Goal: Transaction & Acquisition: Purchase product/service

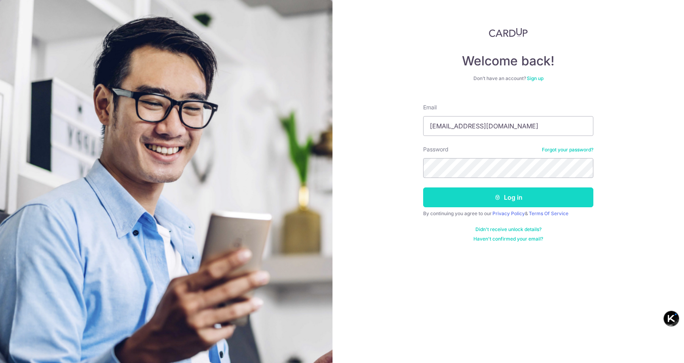
click at [462, 194] on button "Log in" at bounding box center [508, 197] width 170 height 20
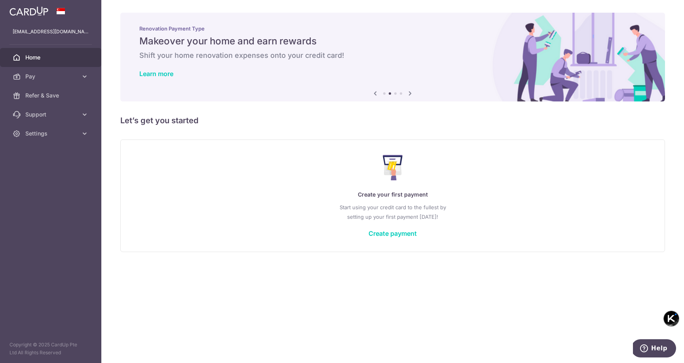
click at [409, 184] on div "Create your first payment Start using your credit card to the fullest by settin…" at bounding box center [392, 195] width 525 height 94
click at [400, 234] on link "Create payment" at bounding box center [393, 233] width 48 height 8
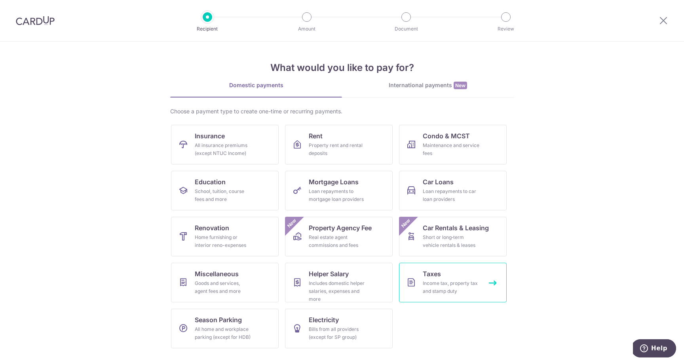
click at [420, 291] on link "Taxes Income tax, property tax and stamp duty" at bounding box center [453, 282] width 108 height 40
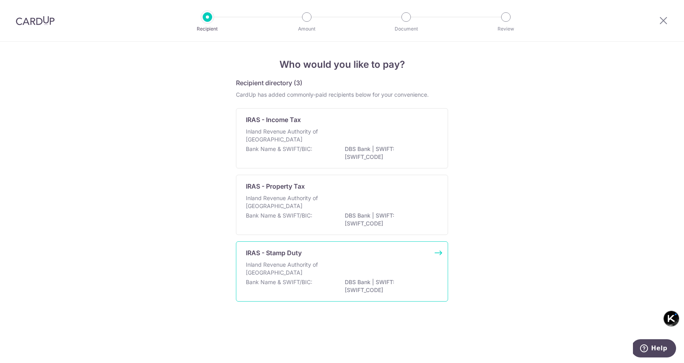
click at [368, 280] on p "DBS Bank | SWIFT: DBSSSGSGXXX" at bounding box center [389, 286] width 89 height 16
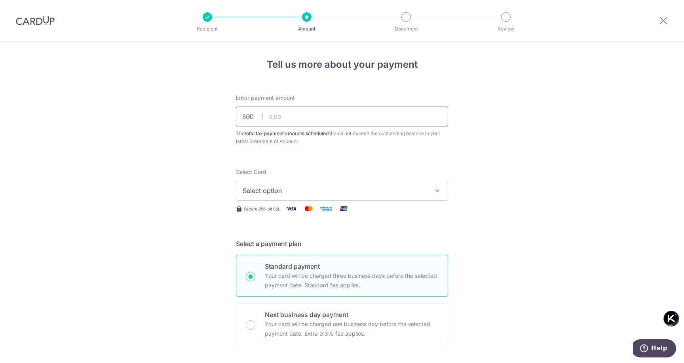
click at [309, 115] on input "text" at bounding box center [342, 117] width 212 height 20
click at [375, 182] on button "Select option" at bounding box center [342, 191] width 212 height 20
click at [291, 110] on input "text" at bounding box center [342, 117] width 212 height 20
paste input "110,420"
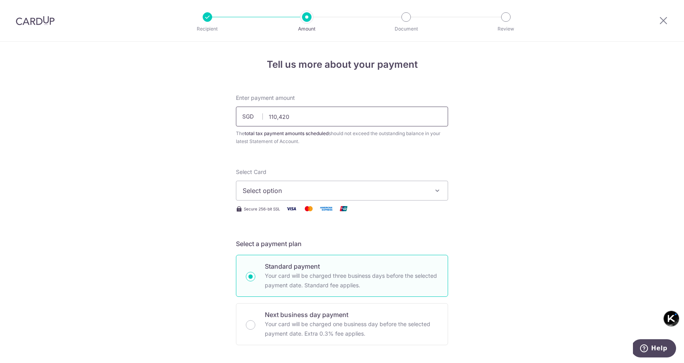
click at [277, 117] on input "110,420" at bounding box center [342, 117] width 212 height 20
click at [434, 193] on icon "button" at bounding box center [438, 190] width 8 height 8
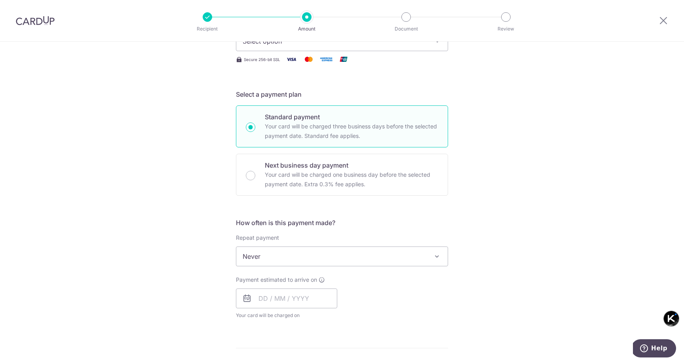
scroll to position [29, 0]
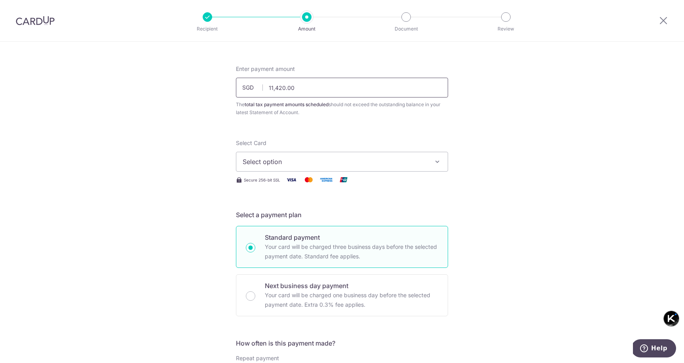
click at [283, 89] on input "11,420.00" at bounding box center [342, 88] width 212 height 20
click at [339, 96] on input "1142000" at bounding box center [342, 88] width 212 height 20
type input "1,142,000.00"
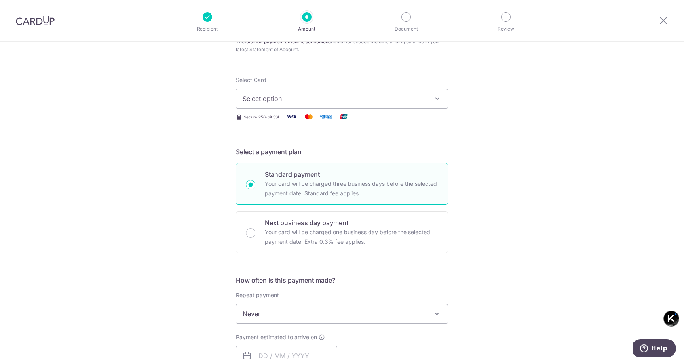
scroll to position [0, 0]
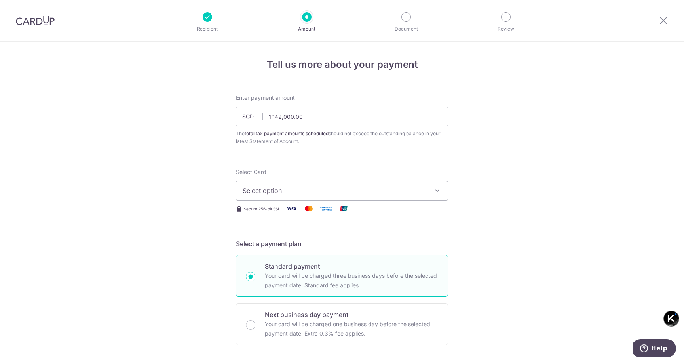
click at [363, 188] on span "Select option" at bounding box center [335, 191] width 184 height 10
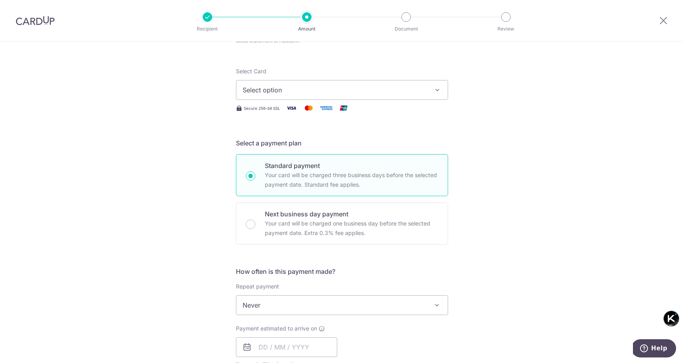
scroll to position [268, 0]
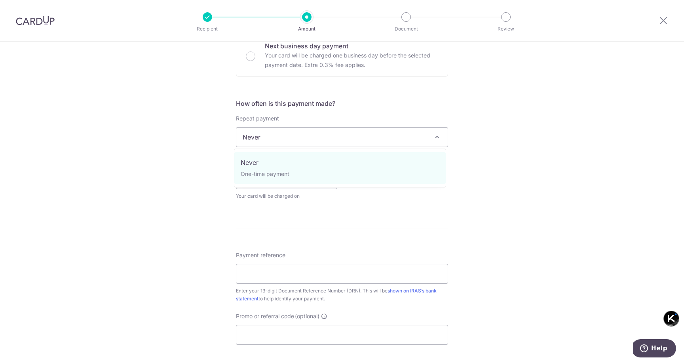
click at [392, 141] on span "Never" at bounding box center [341, 136] width 211 height 19
click at [456, 155] on div "Tell us more about your payment Enter payment amount SGD 1,142,000.00 1142000.0…" at bounding box center [342, 140] width 684 height 735
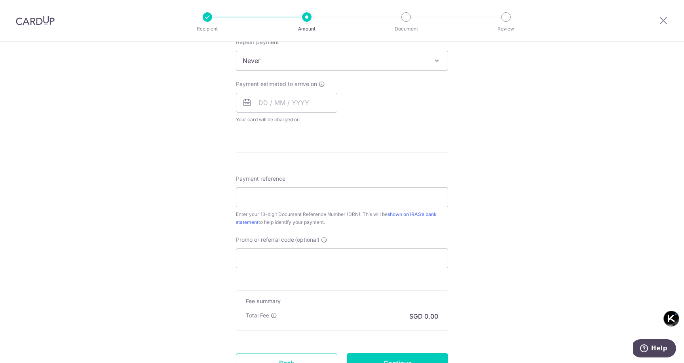
scroll to position [414, 0]
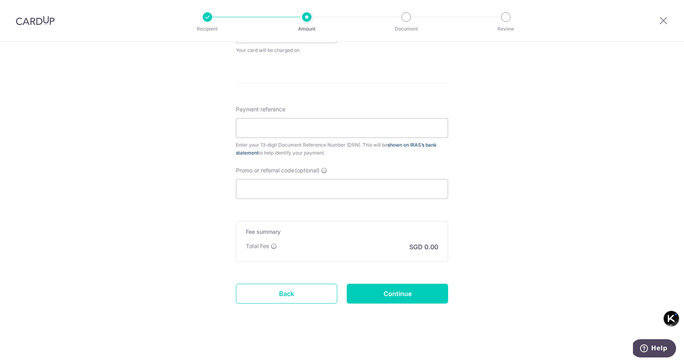
click at [430, 146] on link "shown on IRAS’s bank statement" at bounding box center [336, 149] width 201 height 14
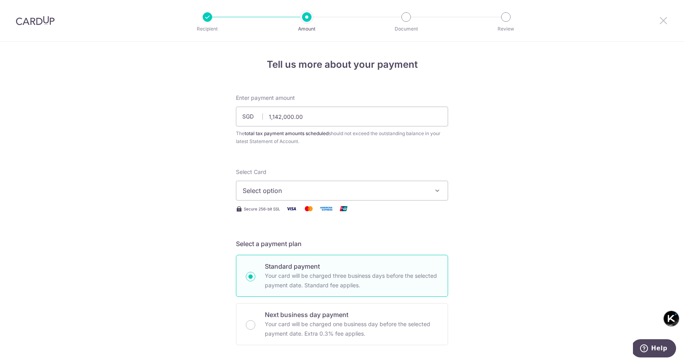
click at [661, 19] on icon at bounding box center [664, 20] width 10 height 10
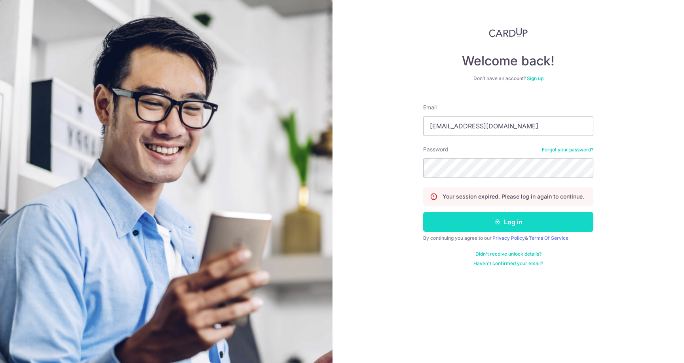
click at [455, 217] on button "Log in" at bounding box center [508, 222] width 170 height 20
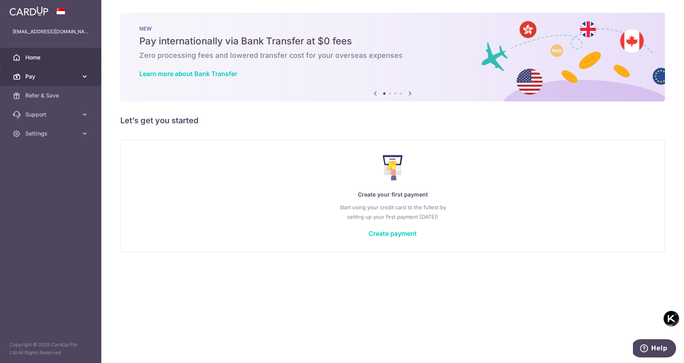
click at [60, 78] on span "Pay" at bounding box center [51, 76] width 52 height 8
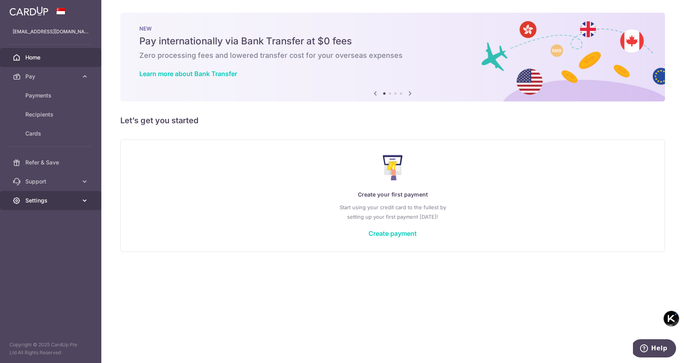
click at [65, 198] on span "Settings" at bounding box center [51, 200] width 52 height 8
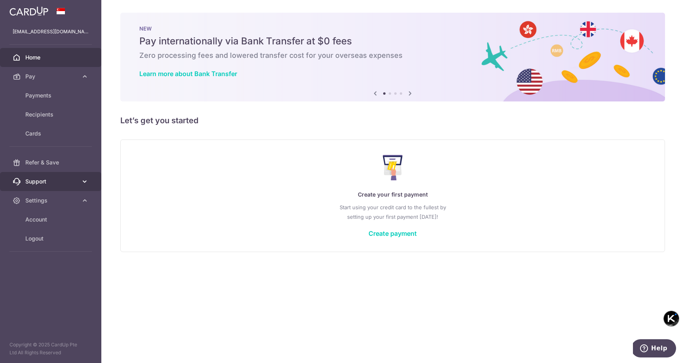
click at [69, 182] on span "Support" at bounding box center [51, 181] width 52 height 8
click at [260, 141] on div "Create your first payment Start using your credit card to the fullest by settin…" at bounding box center [392, 195] width 545 height 112
drag, startPoint x: 397, startPoint y: 66, endPoint x: 573, endPoint y: 53, distance: 176.7
click at [574, 53] on div "NEW Pay internationally via Bank Transfer at $0 fees Zero processing fees and l…" at bounding box center [392, 52] width 545 height 79
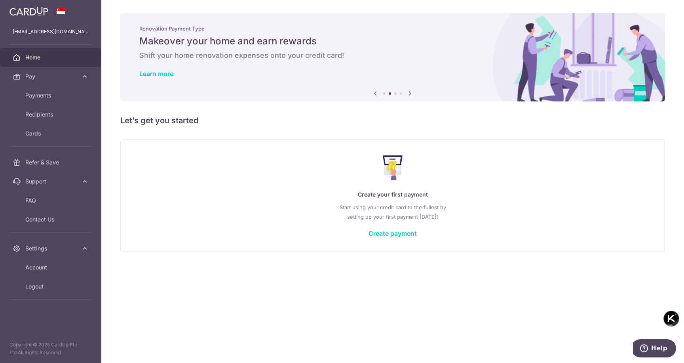
click at [43, 10] on img at bounding box center [29, 11] width 39 height 10
